Goal: Check status: Check status

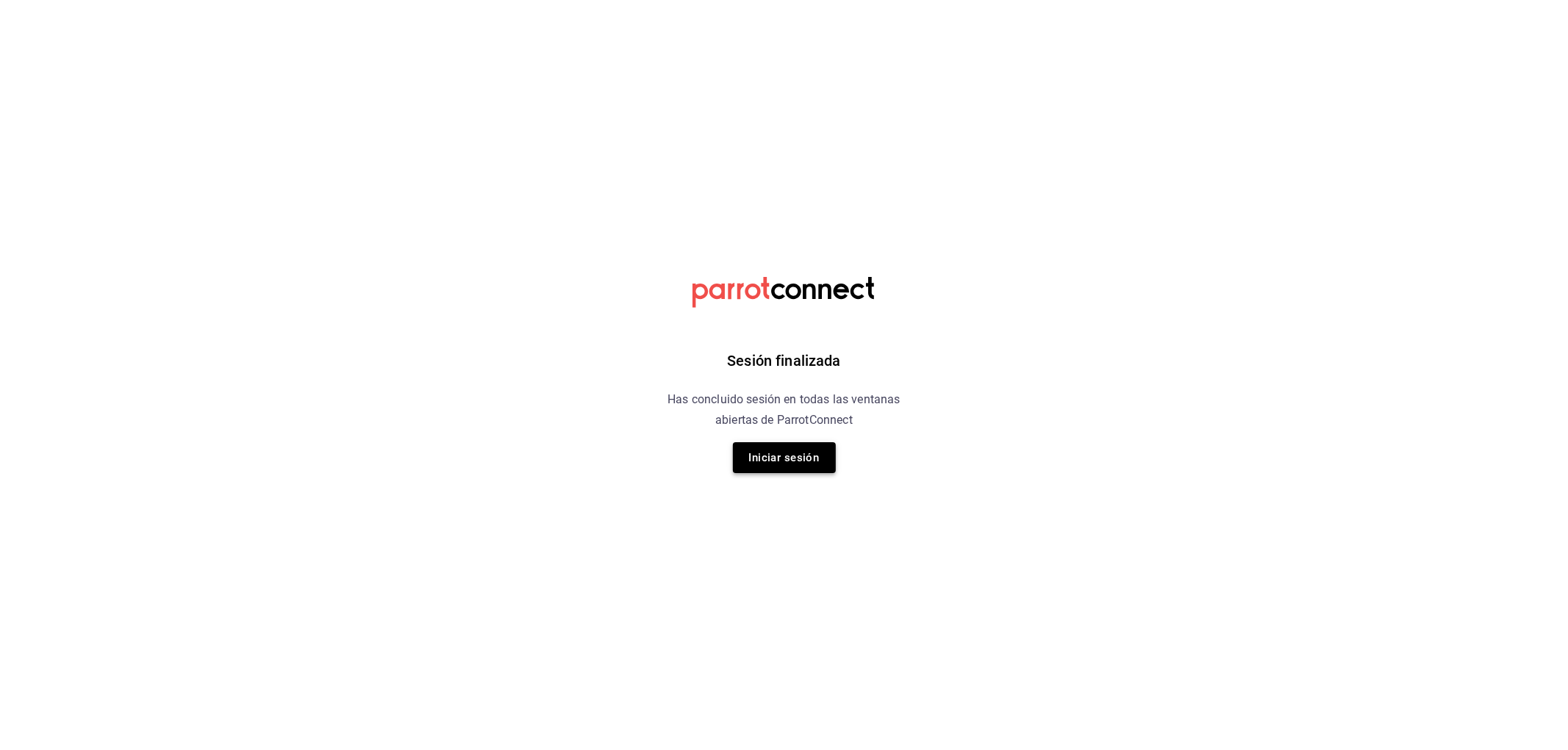
click at [775, 450] on button "Iniciar sesión" at bounding box center [784, 457] width 103 height 31
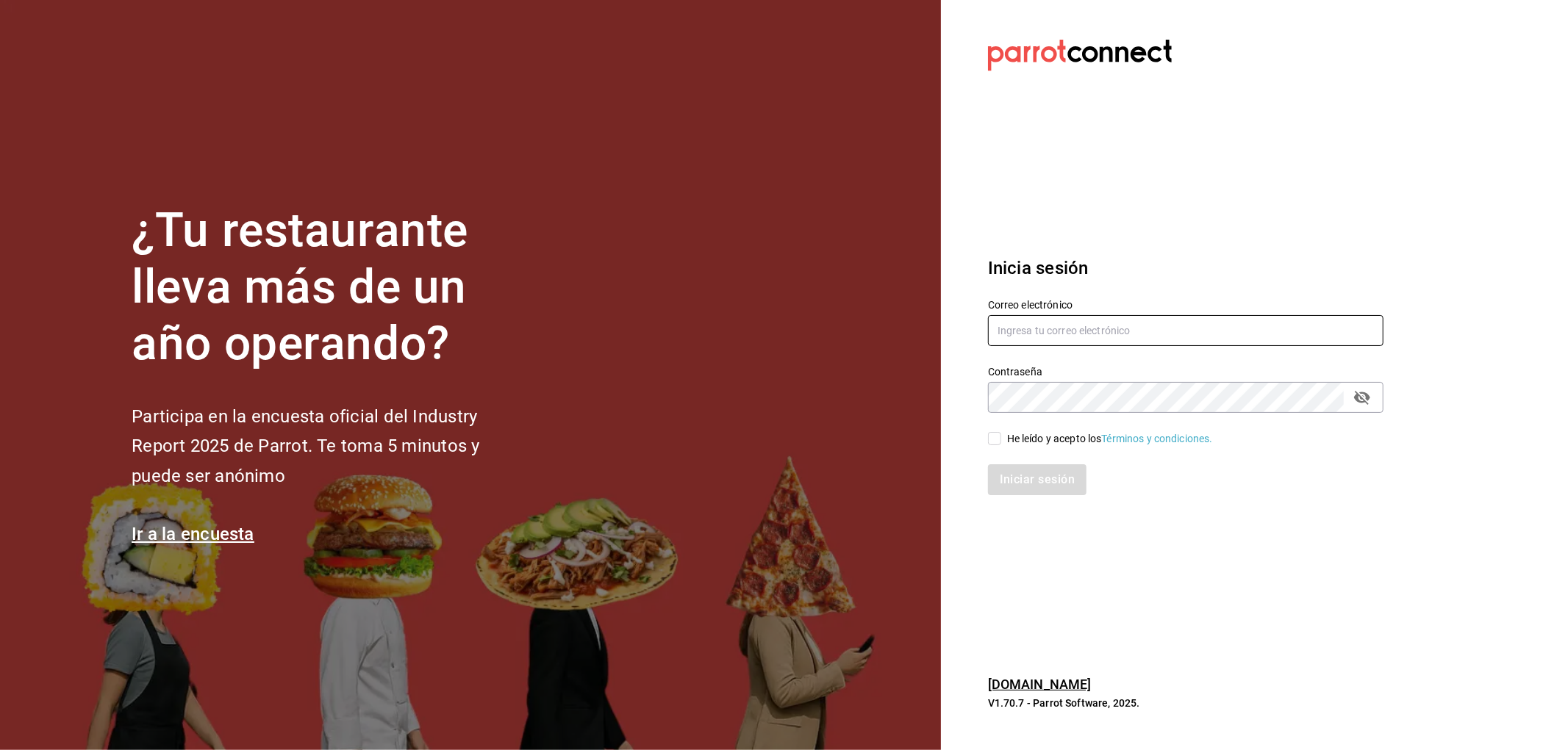
type input "josealberto_1_5@hotmail.com"
click at [1017, 434] on div "He leído y acepto los Términos y condiciones." at bounding box center [1109, 439] width 205 height 16
click at [1001, 434] on input "He leído y acepto los Términos y condiciones." at bounding box center [994, 438] width 13 height 13
checkbox input "true"
click at [1001, 494] on button "Iniciar sesión" at bounding box center [1037, 479] width 100 height 31
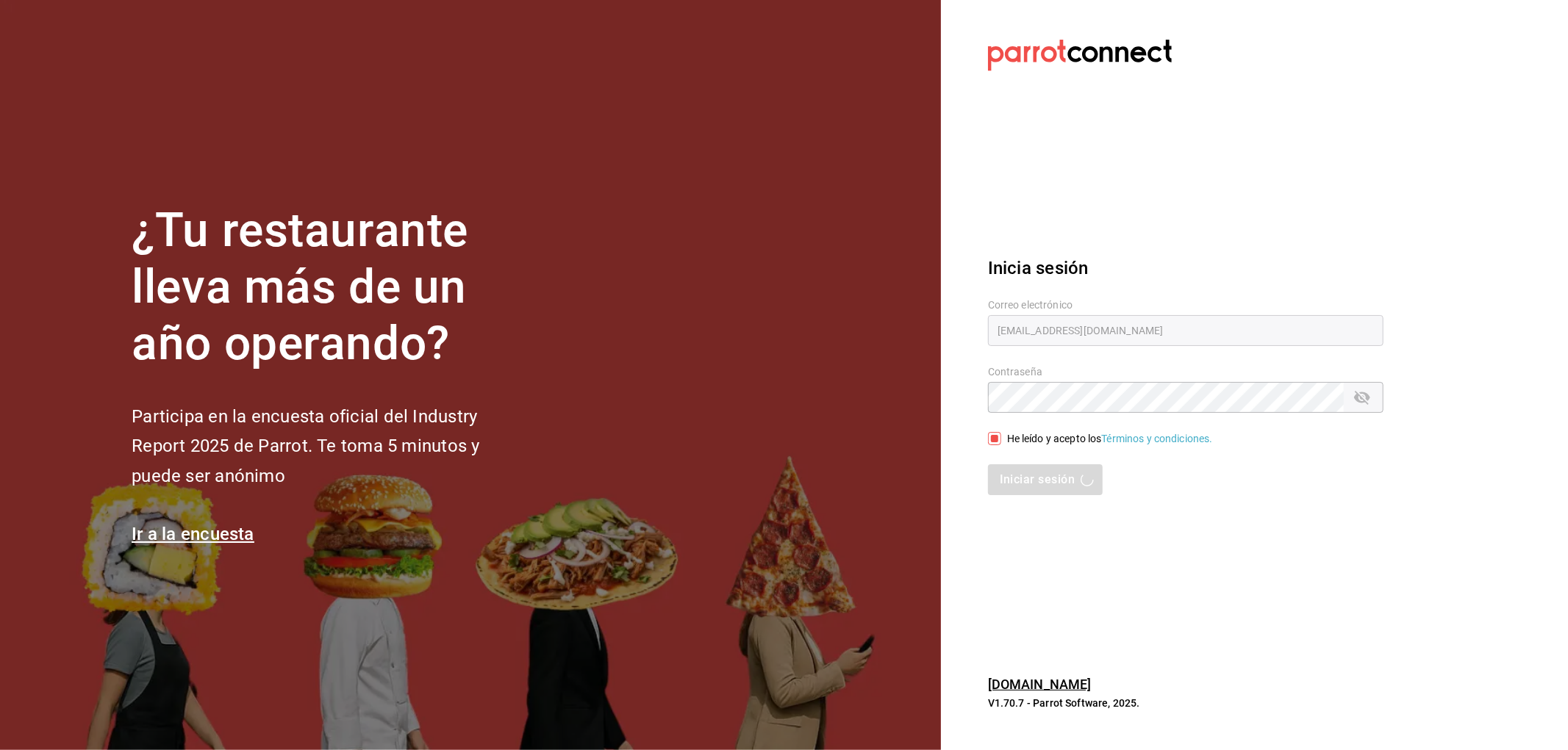
click at [1001, 464] on div "Iniciar sesión" at bounding box center [1185, 479] width 395 height 31
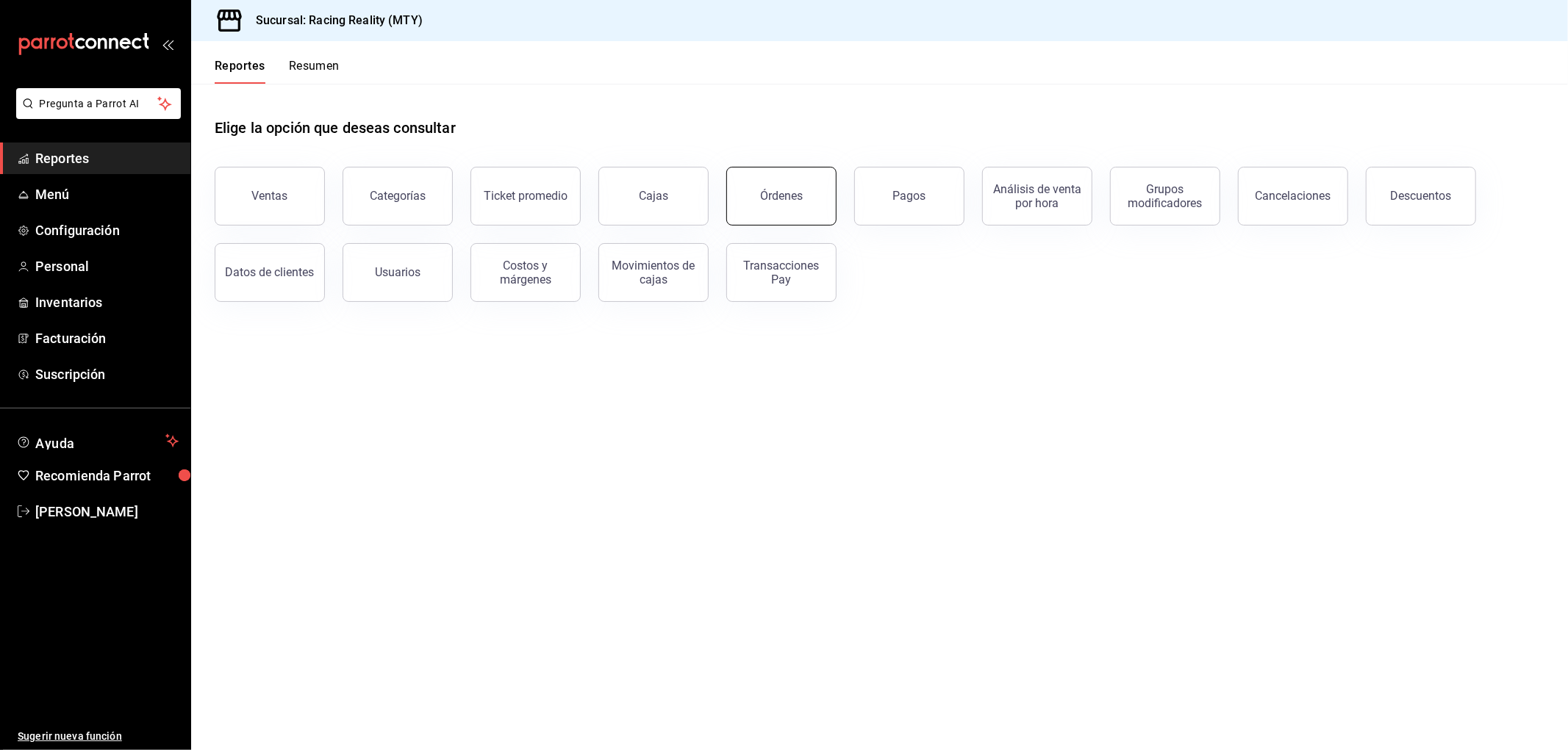
click at [791, 192] on div "Órdenes" at bounding box center [782, 196] width 43 height 14
